Goal: Task Accomplishment & Management: Manage account settings

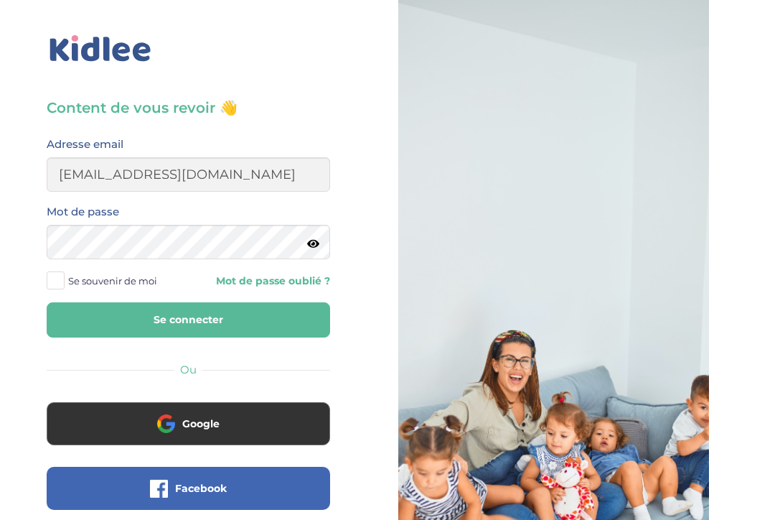
type input "gracenguya19@gmail.com"
click at [188, 319] on button "Se connecter" at bounding box center [189, 319] width 284 height 35
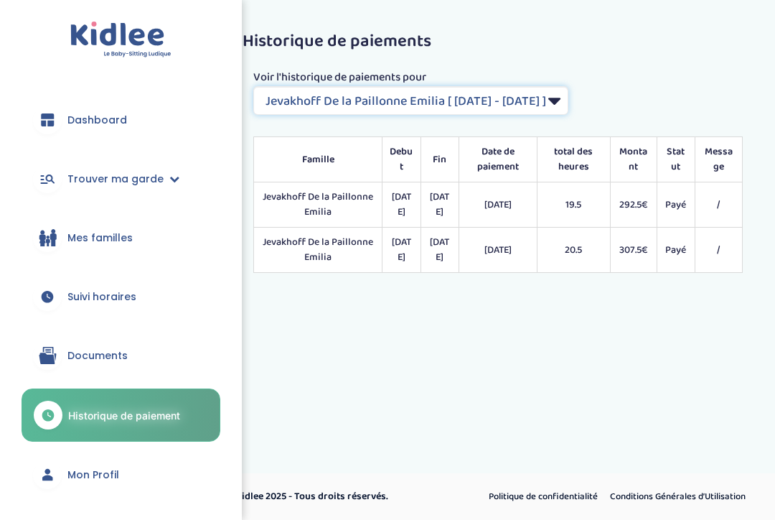
click at [474, 90] on select "Filtrer par Contrat Jevakhoff De la Paillonne Emilia [ 2024-05-15 - 2024-07-26 …" at bounding box center [410, 100] width 315 height 29
select select "2138"
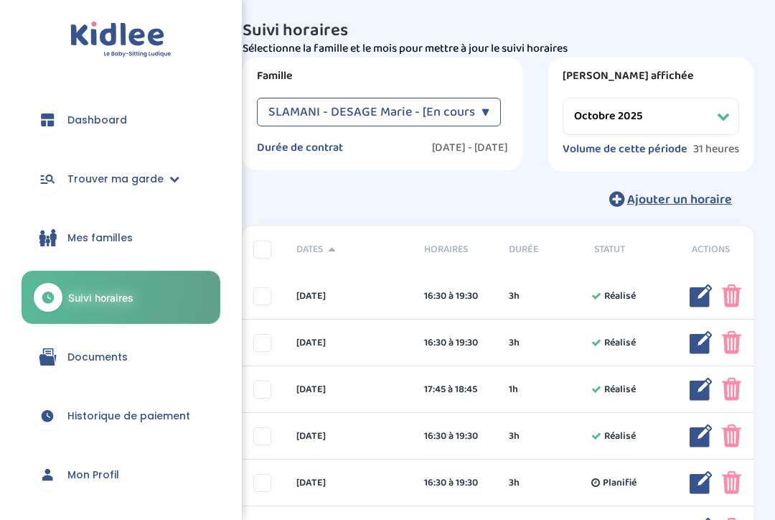
select select "octobre 2025"
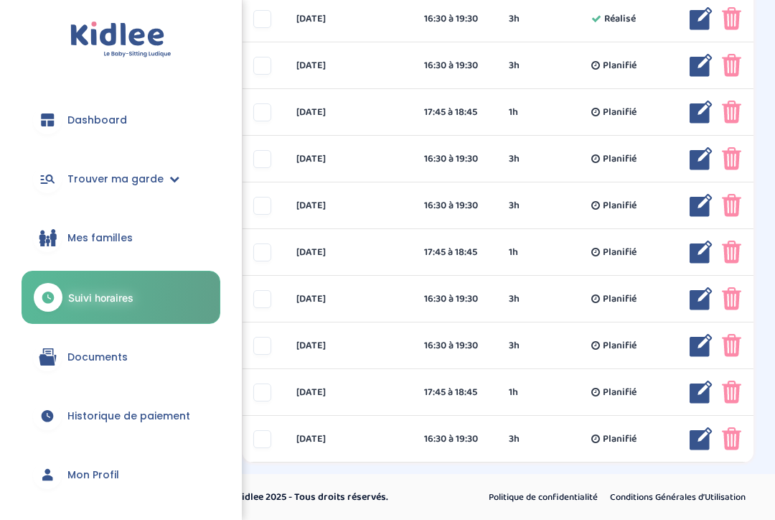
click at [132, 482] on link "Mon Profil" at bounding box center [121, 475] width 199 height 52
click at [130, 484] on link "Mon Profil" at bounding box center [121, 475] width 199 height 52
click at [111, 474] on span "Mon Profil" at bounding box center [93, 474] width 52 height 15
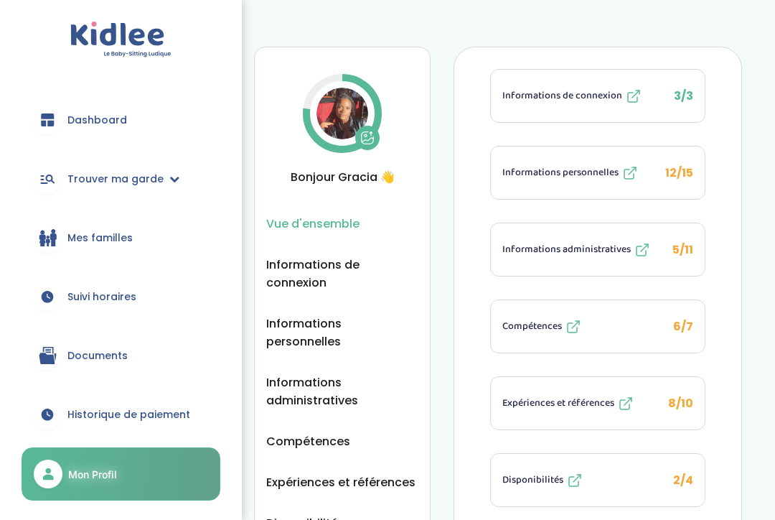
scroll to position [128, 0]
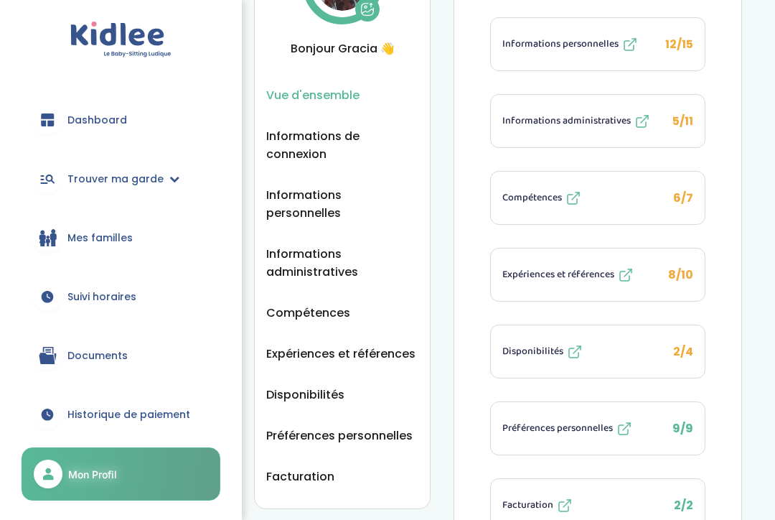
click at [325, 467] on span "Facturation" at bounding box center [300, 476] width 68 height 18
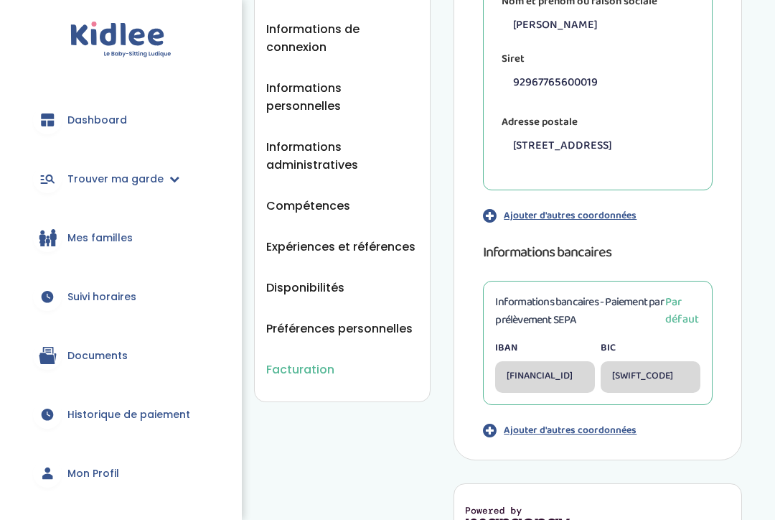
scroll to position [230, 0]
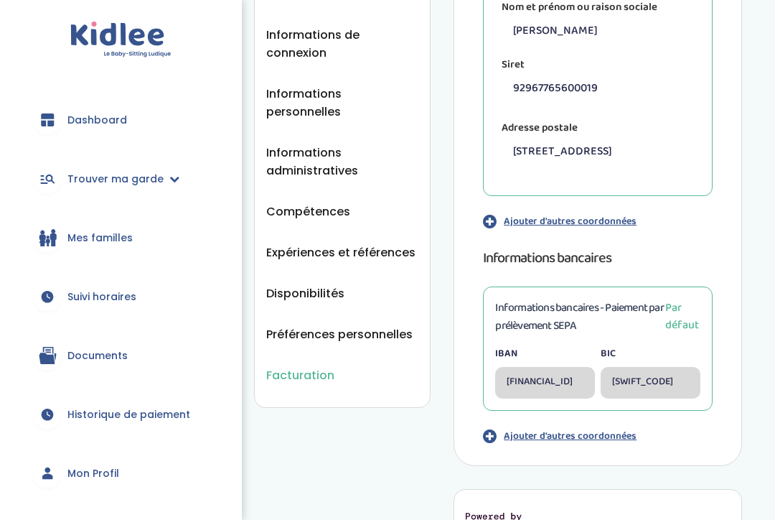
click at [337, 325] on span "Préférences personnelles" at bounding box center [339, 334] width 146 height 18
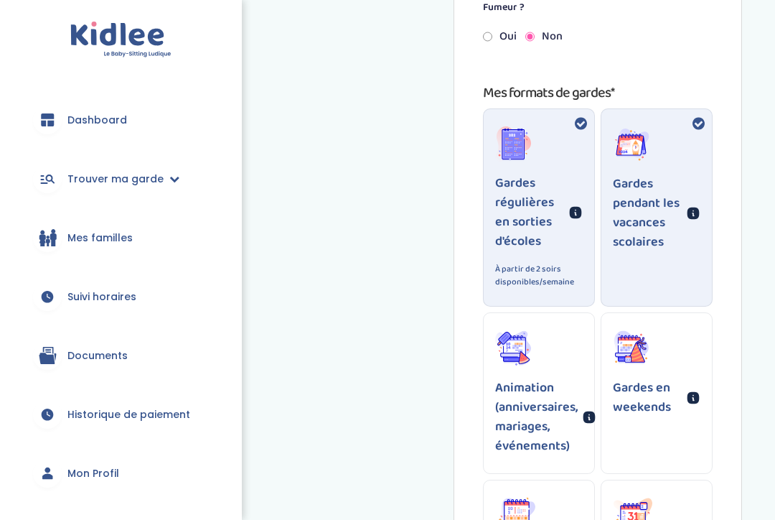
scroll to position [1089, 0]
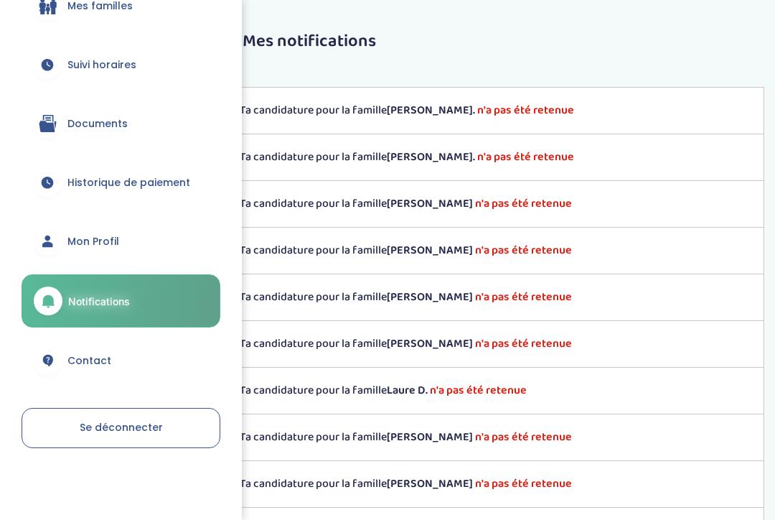
scroll to position [231, 0]
click at [140, 424] on span "Se déconnecter" at bounding box center [121, 428] width 83 height 14
